Goal: Task Accomplishment & Management: Manage account settings

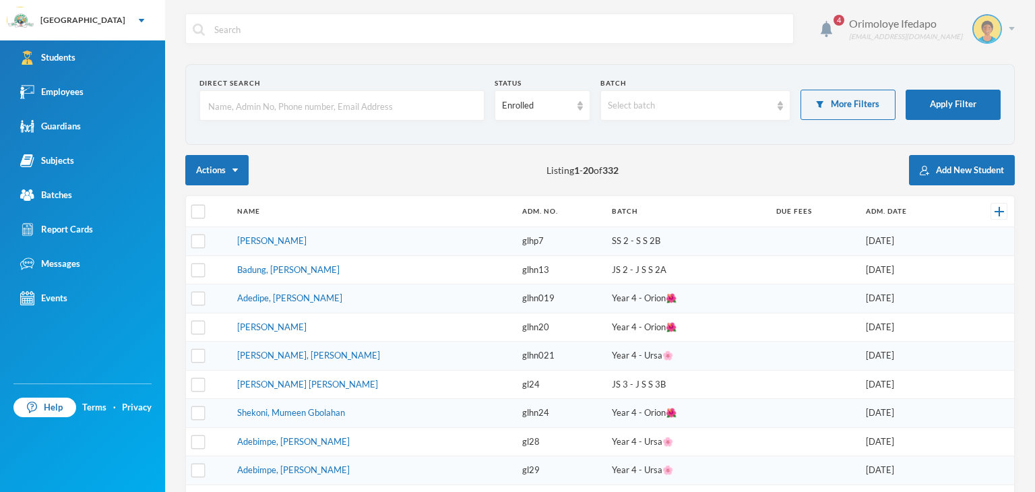
click at [994, 35] on div "Orimoloye Ifedapo [EMAIL_ADDRESS][DOMAIN_NAME]" at bounding box center [927, 29] width 176 height 30
click at [422, 115] on input "text" at bounding box center [342, 106] width 270 height 30
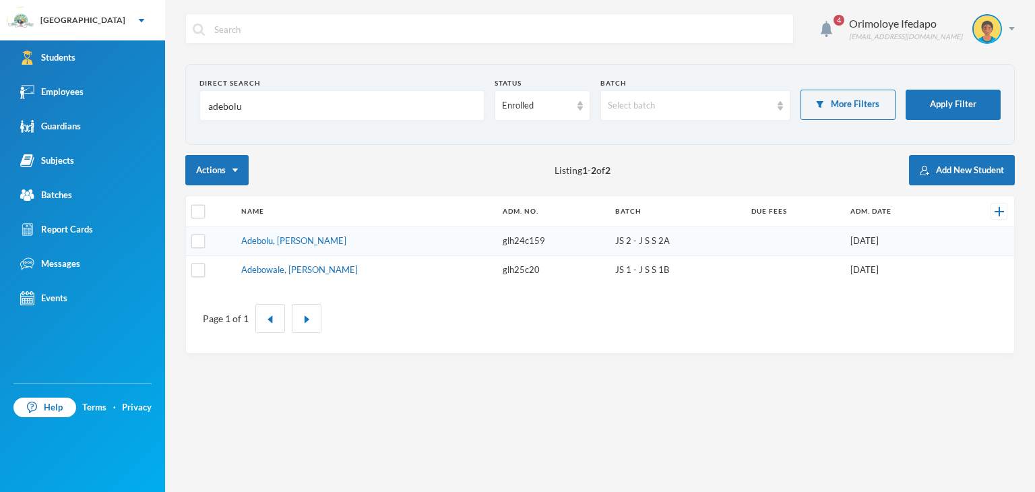
type input "adebolu"
drag, startPoint x: 558, startPoint y: 242, endPoint x: 520, endPoint y: 241, distance: 37.7
click at [520, 241] on td "glh24c159" at bounding box center [552, 241] width 112 height 29
copy td "glh24c159"
click at [1010, 28] on img at bounding box center [1011, 28] width 6 height 3
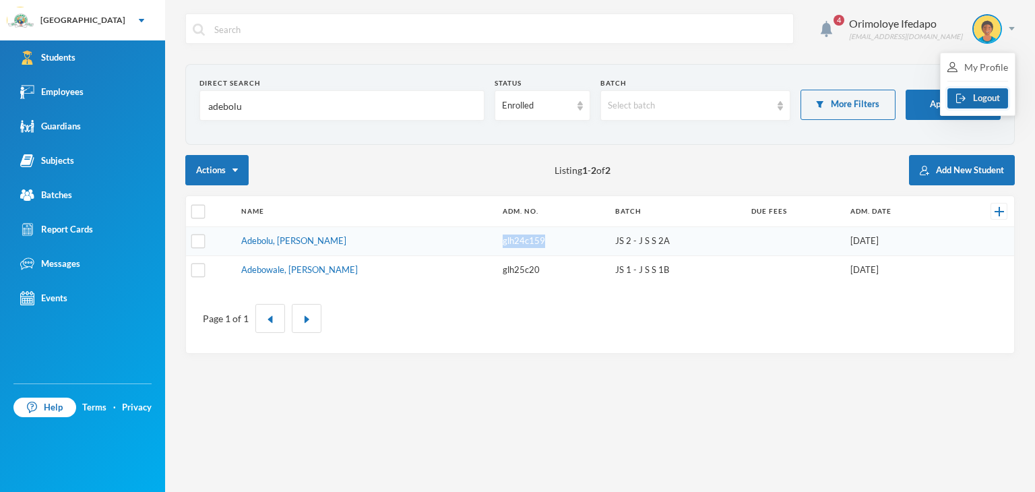
click at [966, 106] on button "Logout" at bounding box center [977, 98] width 61 height 20
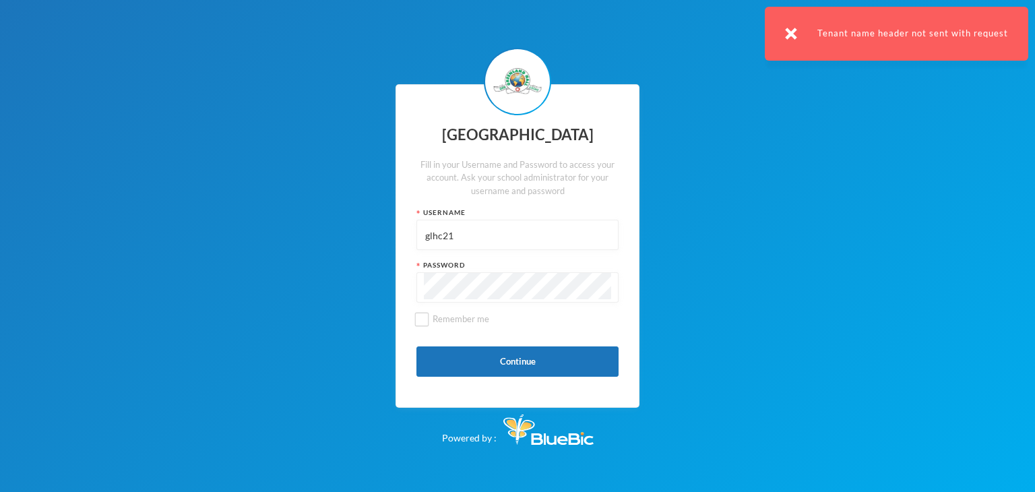
click at [518, 240] on input "glhc21" at bounding box center [517, 235] width 187 height 30
type input "g"
paste input "glh24c159"
type input "glh24c159"
click at [360, 292] on div "Greenland Hall Fill in your Username and Password to access your account. Ask y…" at bounding box center [517, 246] width 1035 height 492
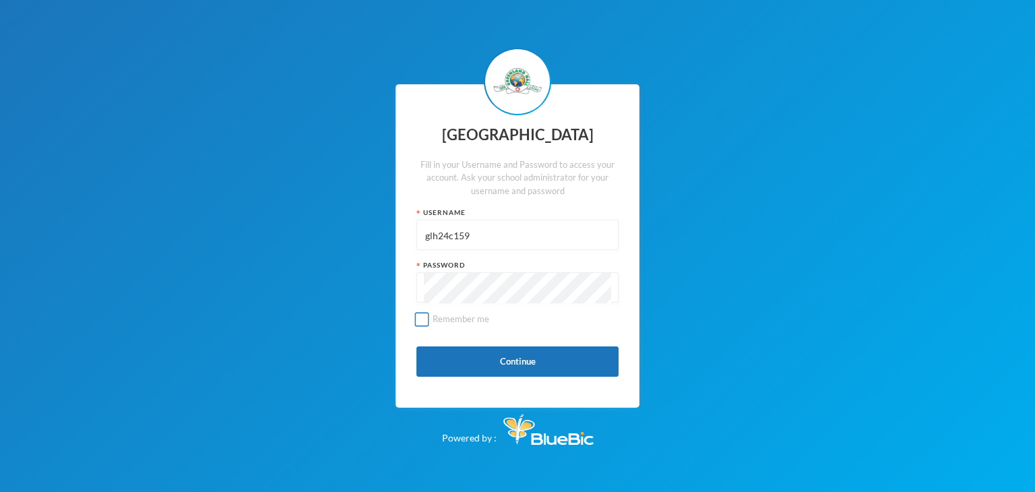
click at [418, 327] on label "Remember me" at bounding box center [517, 325] width 202 height 24
click at [418, 326] on input "Remember me" at bounding box center [422, 319] width 14 height 14
checkbox input "true"
click at [449, 352] on button "Continue" at bounding box center [517, 361] width 202 height 30
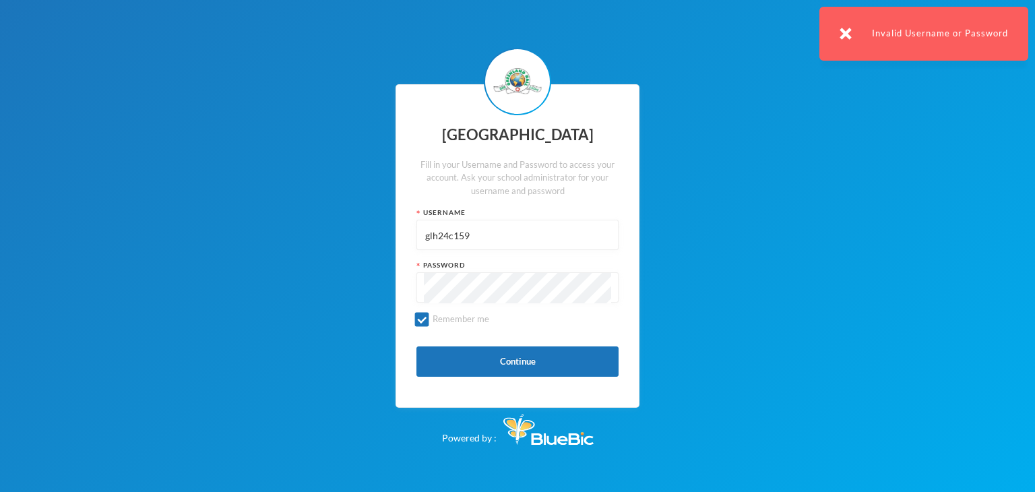
click at [847, 34] on img at bounding box center [845, 34] width 12 height 12
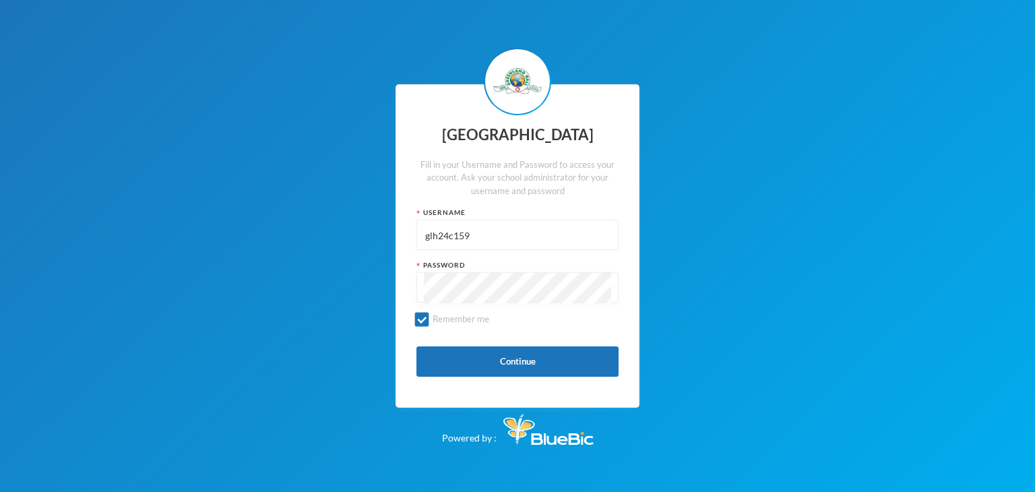
click at [420, 294] on div at bounding box center [517, 287] width 202 height 30
click at [408, 317] on div "Greenland Hall Fill in your Username and Password to access your account. Ask y…" at bounding box center [517, 245] width 244 height 323
drag, startPoint x: 363, startPoint y: 228, endPoint x: 354, endPoint y: 229, distance: 8.8
click at [354, 229] on div "Greenland Hall Fill in your Username and Password to access your account. Ask y…" at bounding box center [517, 246] width 1035 height 492
click at [450, 355] on button "Continue" at bounding box center [517, 361] width 202 height 30
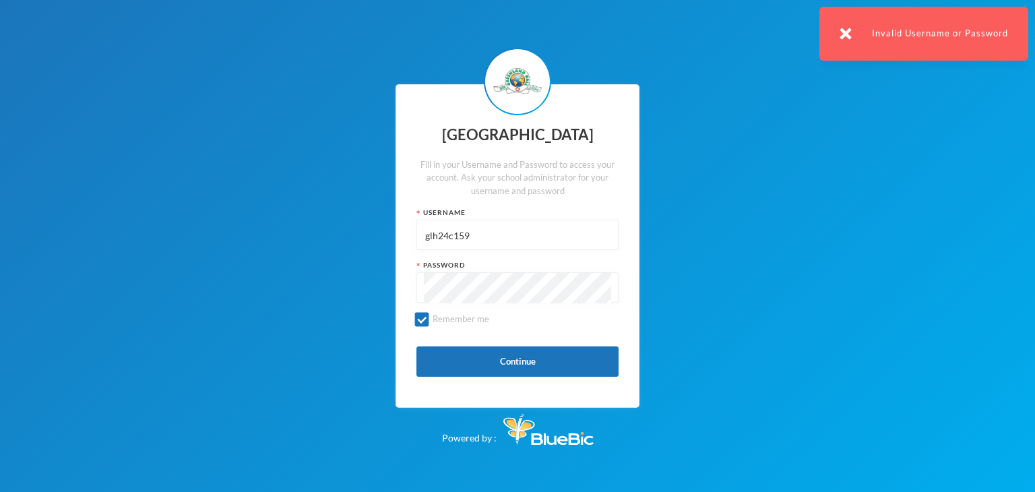
click at [846, 36] on img at bounding box center [845, 34] width 12 height 12
